Goal: Task Accomplishment & Management: Use online tool/utility

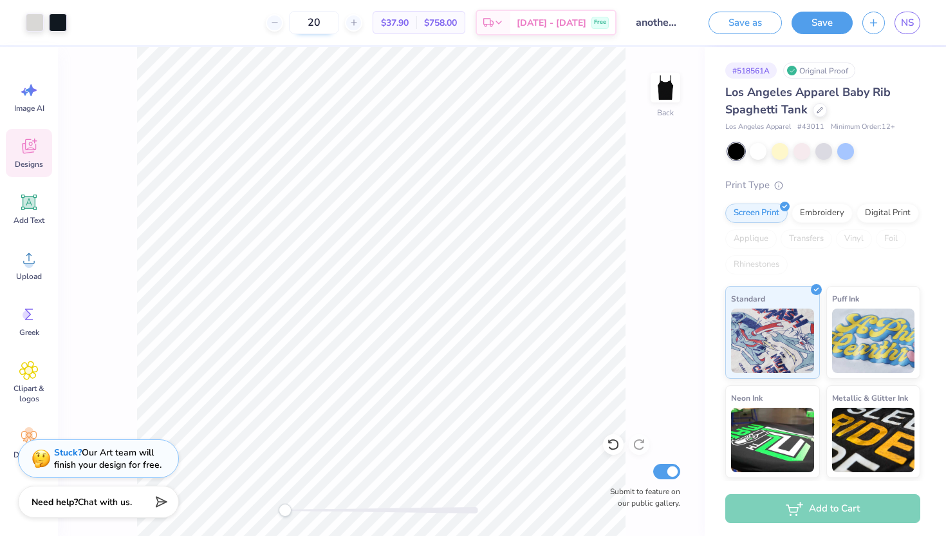
click at [339, 24] on input "20" at bounding box center [314, 22] width 50 height 23
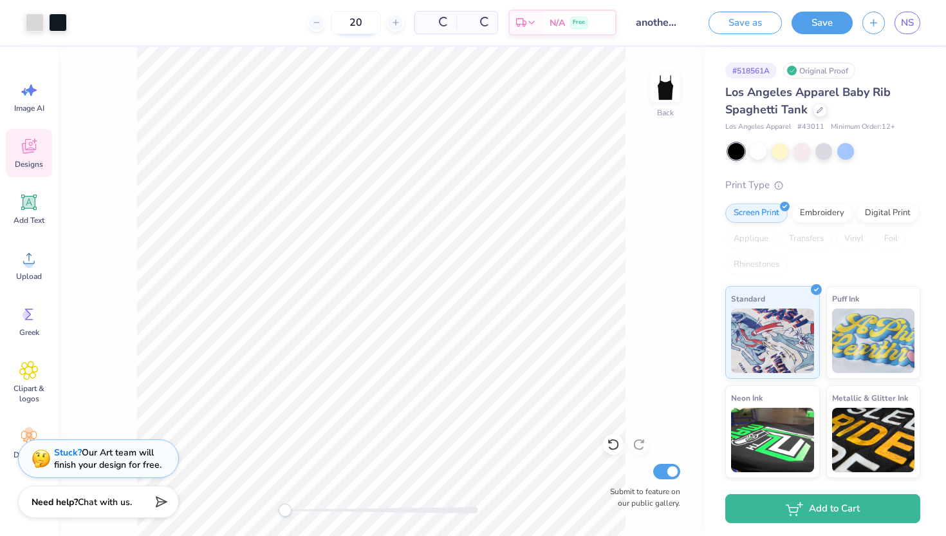
type input "2"
type input "1"
type input "2"
type input "12"
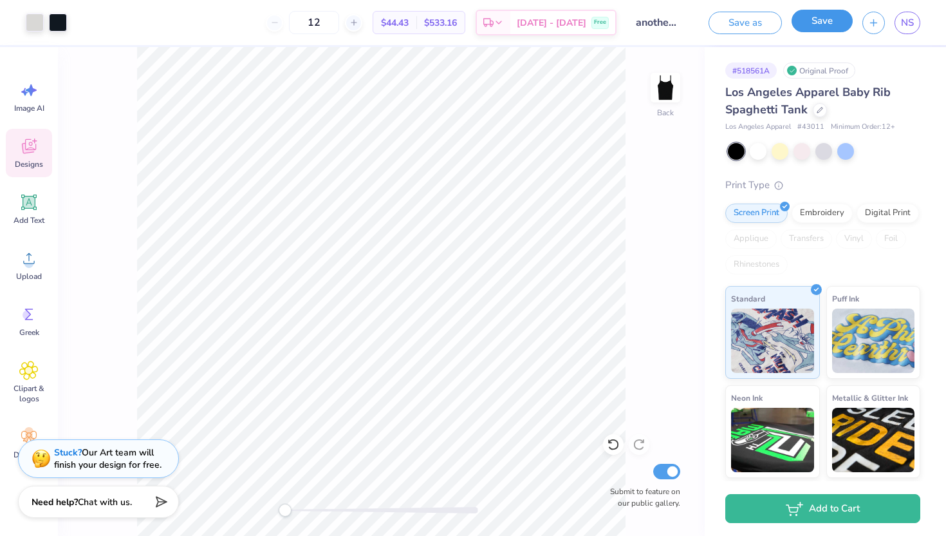
click at [823, 28] on button "Save" at bounding box center [822, 21] width 61 height 23
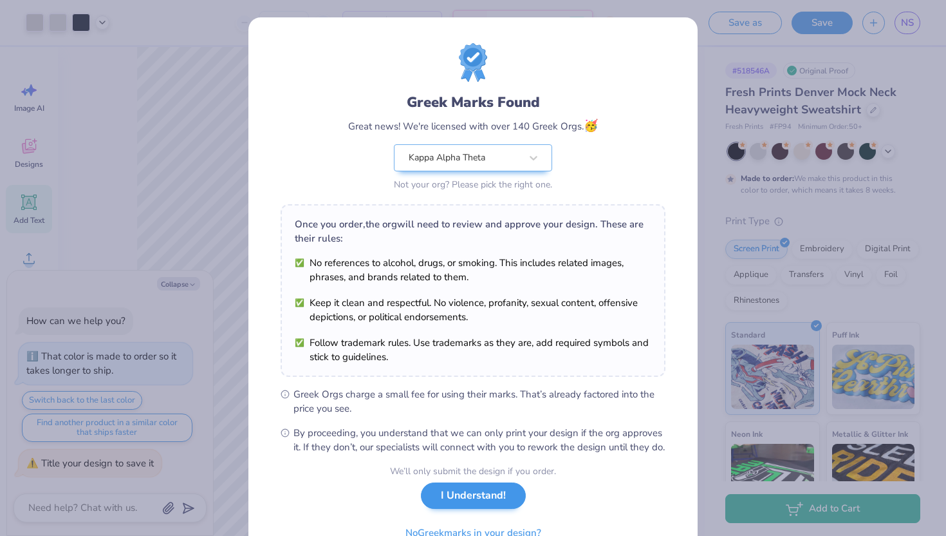
click at [465, 525] on div "We’ll only submit the design if you order. I Understand! No Greek marks in your…" at bounding box center [473, 504] width 166 height 81
click at [462, 509] on button "I Understand!" at bounding box center [473, 495] width 105 height 26
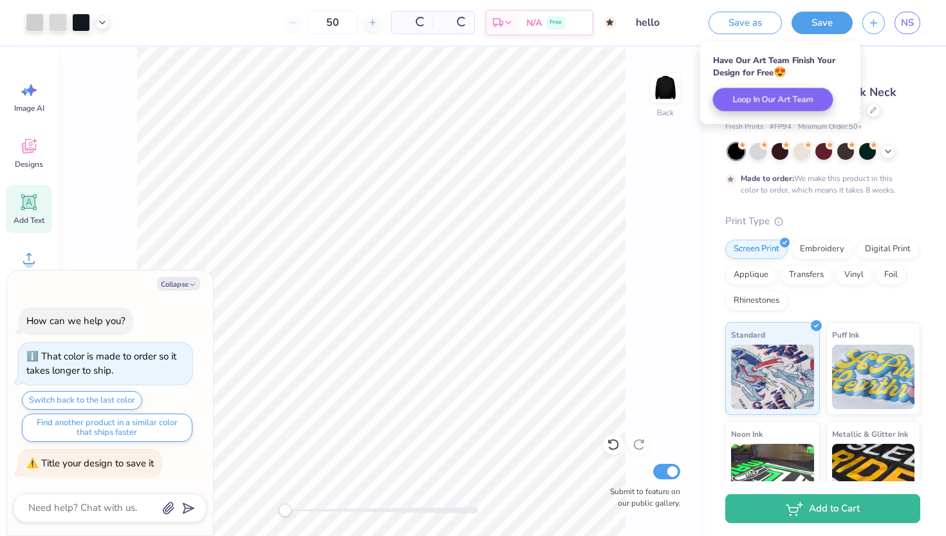
type textarea "x"
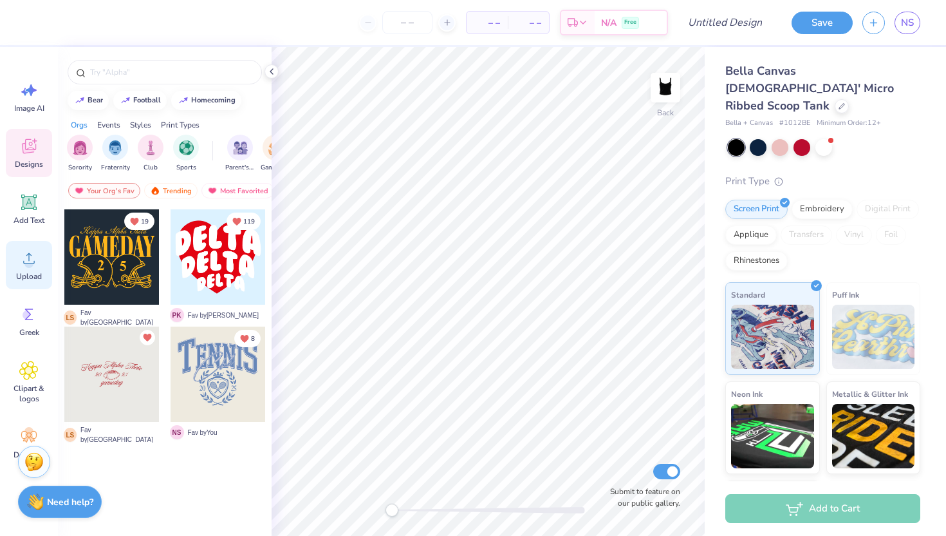
click at [31, 267] on circle at bounding box center [28, 263] width 9 height 9
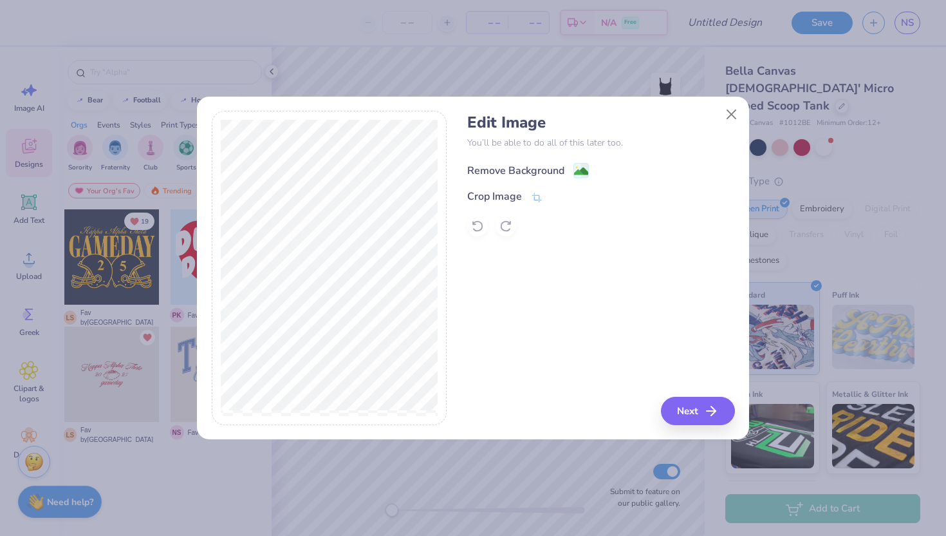
click at [498, 165] on div "Remove Background" at bounding box center [515, 170] width 97 height 15
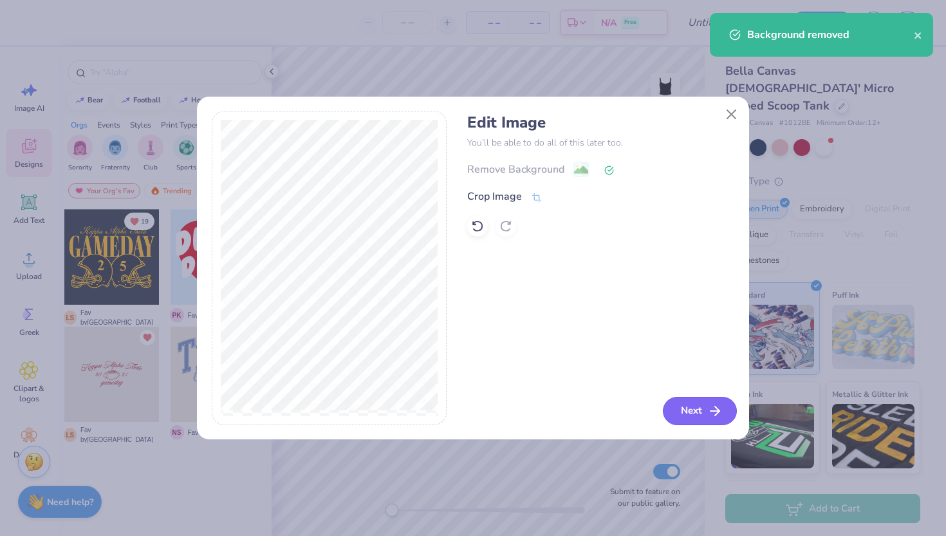
click at [699, 415] on button "Next" at bounding box center [700, 411] width 74 height 28
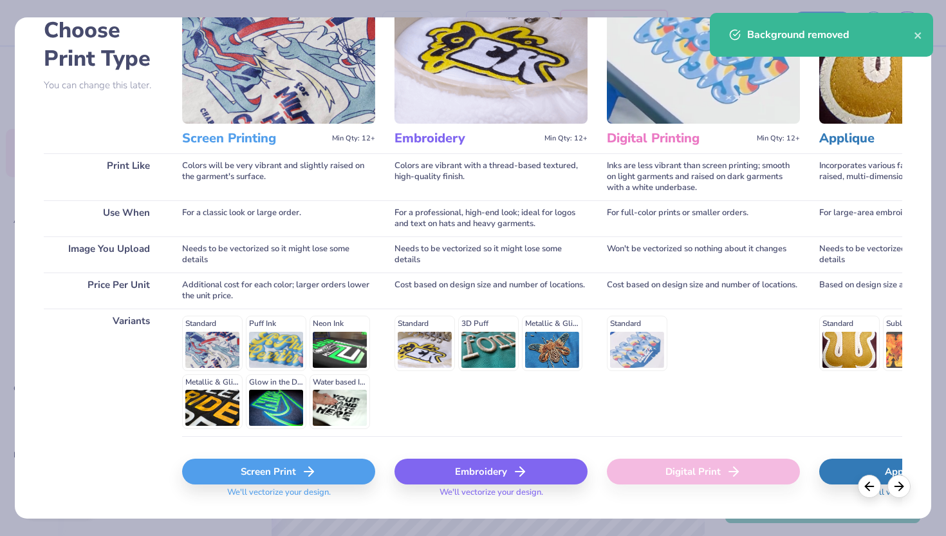
scroll to position [100, 0]
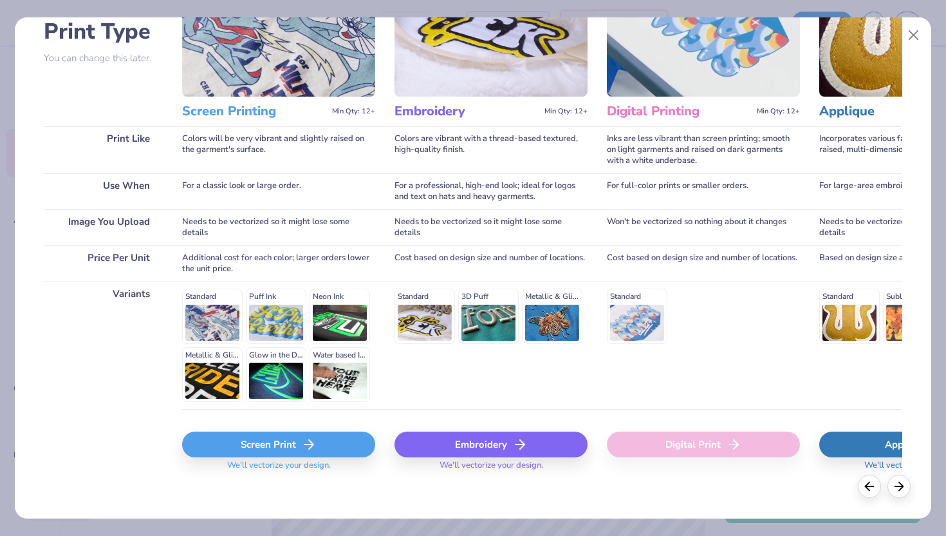
click at [290, 452] on div "Screen Print" at bounding box center [278, 444] width 193 height 26
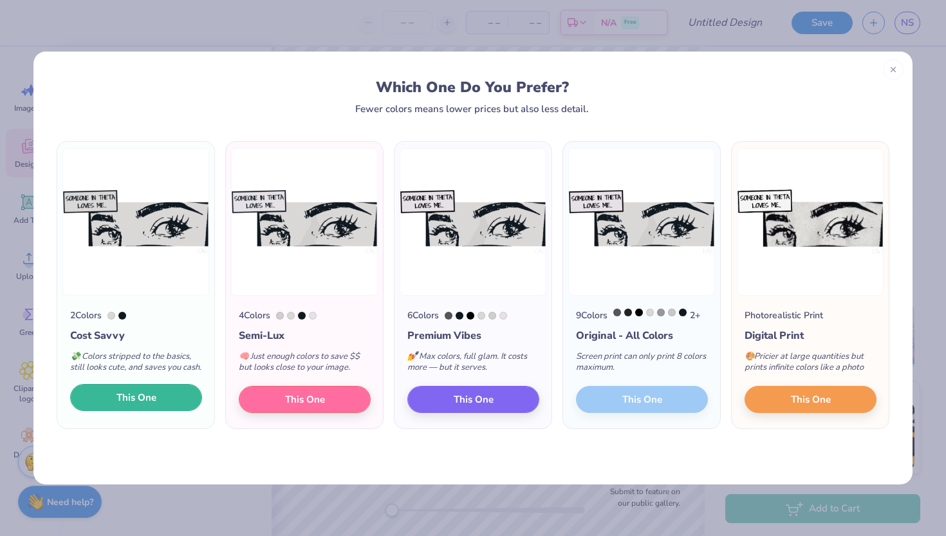
click at [164, 404] on button "This One" at bounding box center [136, 397] width 132 height 27
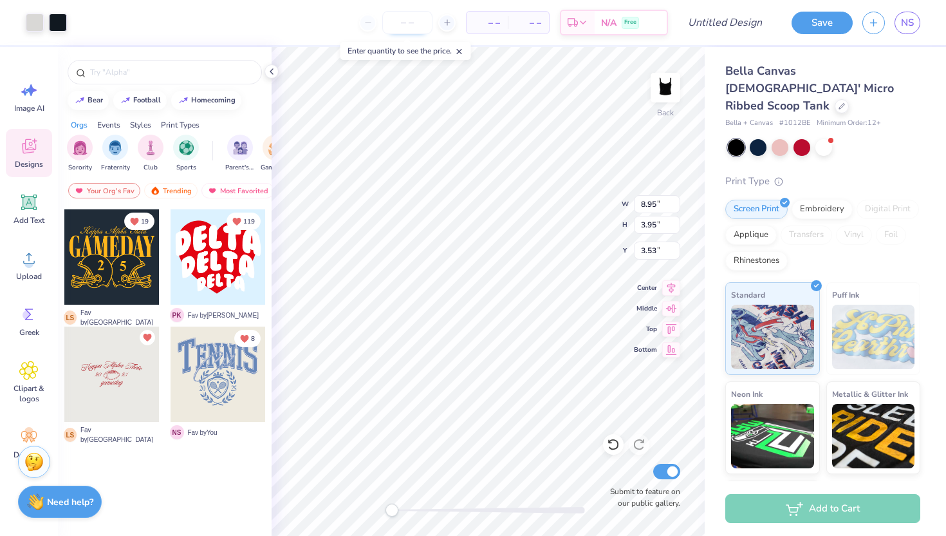
click at [400, 26] on input "number" at bounding box center [407, 22] width 50 height 23
type input "12"
click at [270, 70] on icon at bounding box center [272, 71] width 10 height 10
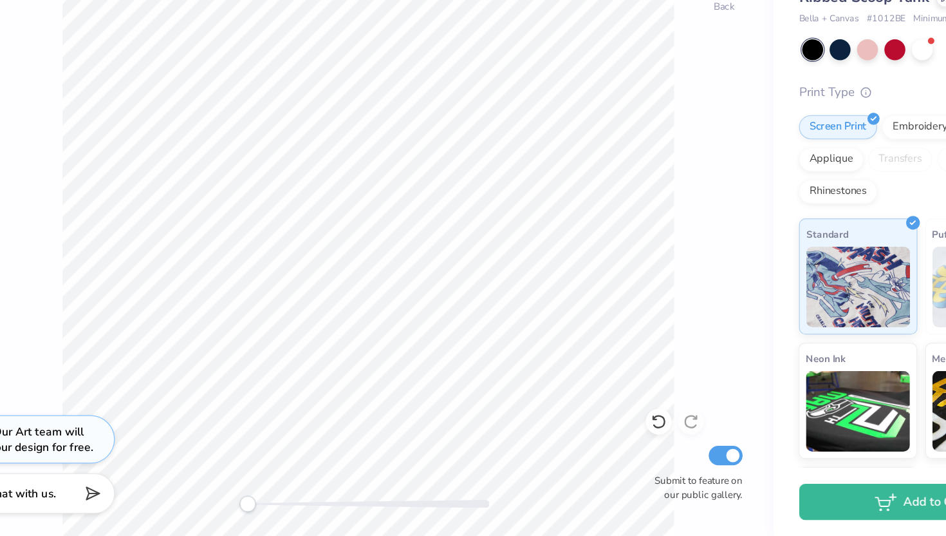
scroll to position [0, 0]
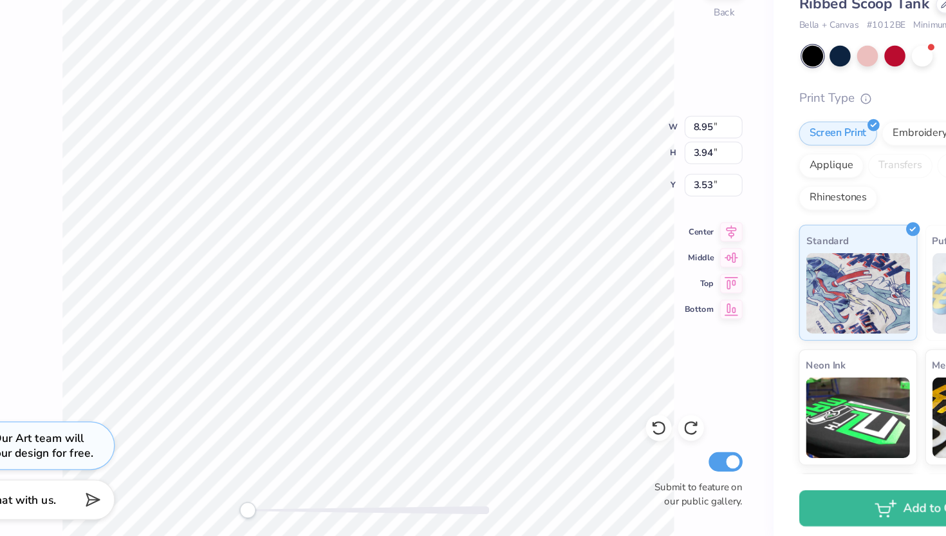
type input "0.50"
type input "6.53"
type input "2.88"
type input "0.56"
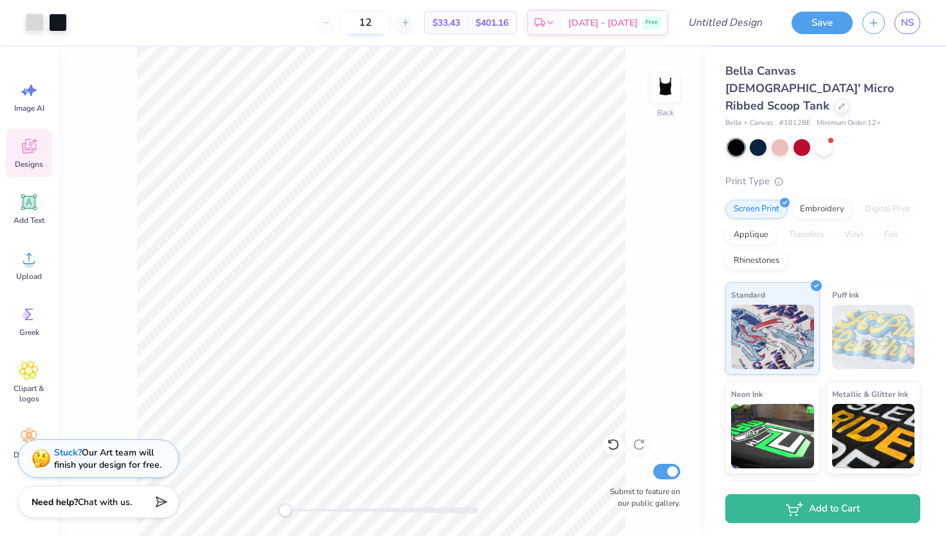
click at [391, 19] on input "12" at bounding box center [366, 22] width 50 height 23
type input "1"
type input "2"
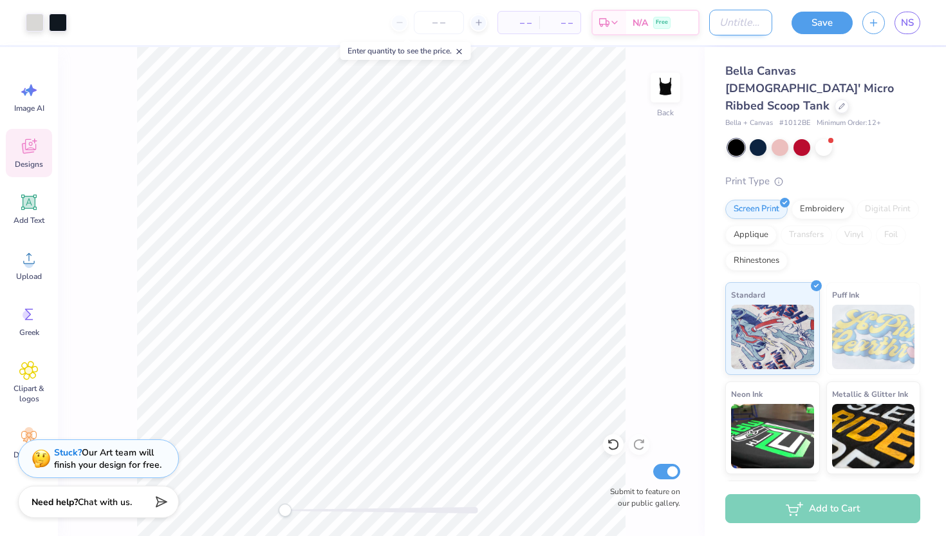
click at [729, 23] on input "Design Title" at bounding box center [740, 23] width 63 height 26
type input "SCOOP NECK GRAHPIC TANK"
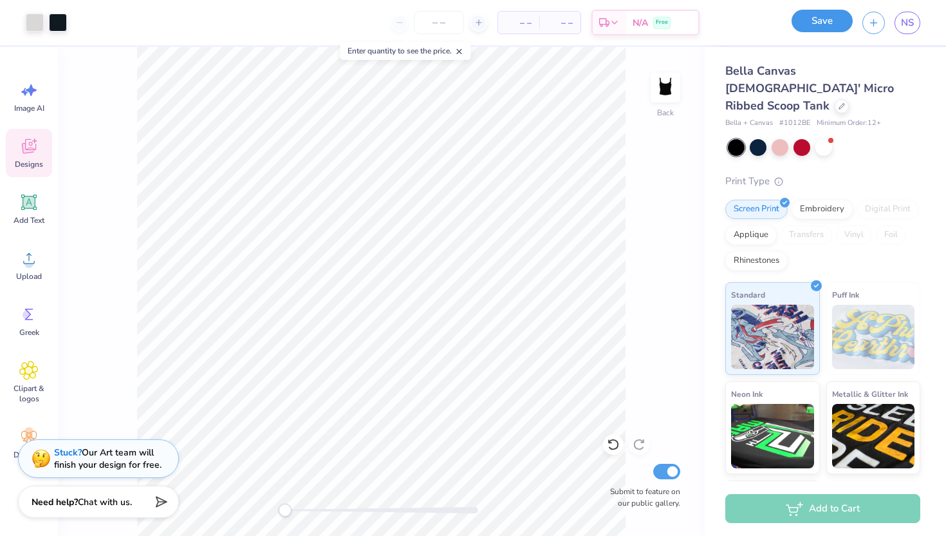
click at [809, 23] on button "Save" at bounding box center [822, 21] width 61 height 23
click at [826, 20] on div "Save" at bounding box center [822, 23] width 61 height 23
click at [827, 30] on div "Save" at bounding box center [822, 23] width 61 height 23
click at [813, 23] on div "Save" at bounding box center [822, 23] width 61 height 23
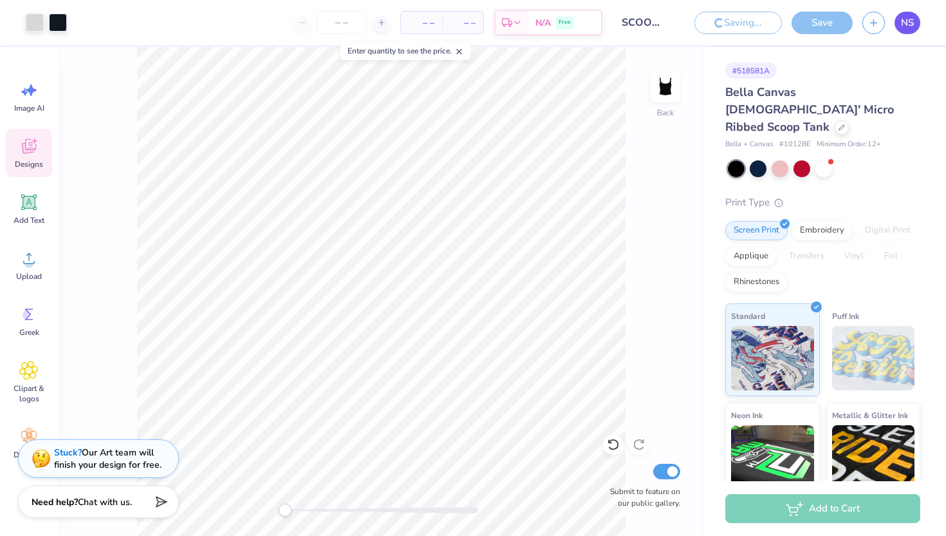
click at [906, 24] on span "NS" at bounding box center [907, 22] width 13 height 15
